Goal: Find contact information: Find contact information

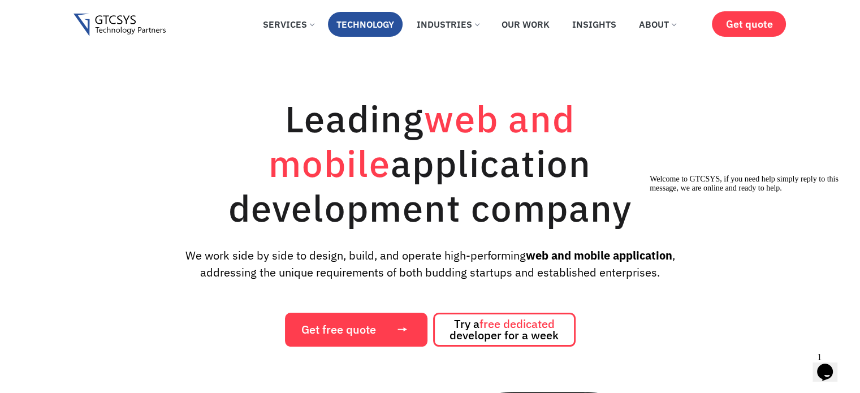
click at [391, 20] on link "Technology" at bounding box center [365, 24] width 75 height 25
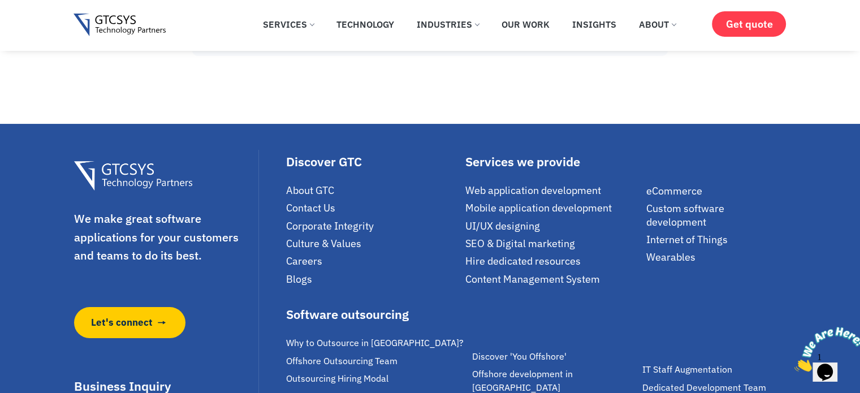
scroll to position [4736, 0]
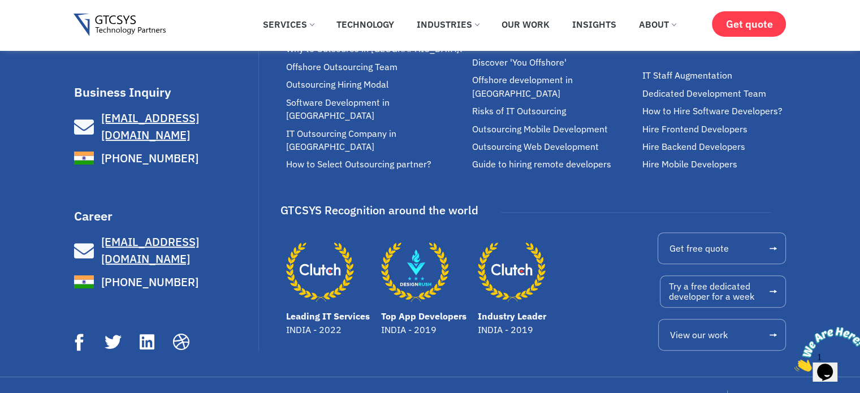
click at [79, 212] on h3 "Career" at bounding box center [165, 216] width 182 height 12
drag, startPoint x: 77, startPoint y: 211, endPoint x: 207, endPoint y: 262, distance: 139.2
click at [207, 262] on div "Career [EMAIL_ADDRESS][DOMAIN_NAME] [PHONE_NUMBER]" at bounding box center [165, 251] width 182 height 82
copy div "areer [EMAIL_ADDRESS][DOMAIN_NAME] [PHONE_NUMBER]"
